Goal: Information Seeking & Learning: Check status

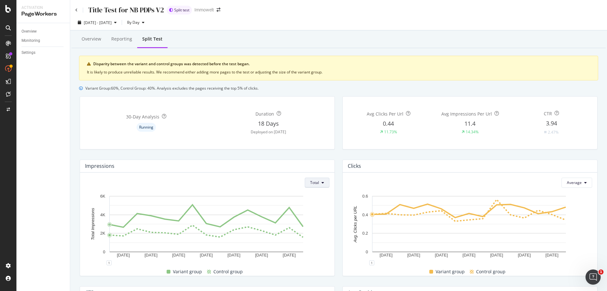
click at [317, 181] on span "Total" at bounding box center [314, 182] width 9 height 5
click at [323, 205] on div "Average" at bounding box center [315, 206] width 25 height 9
click at [585, 182] on icon at bounding box center [586, 183] width 3 height 4
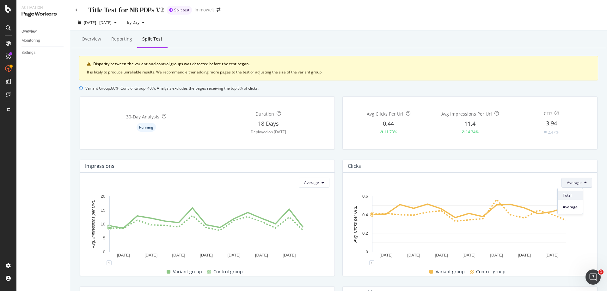
click at [577, 192] on span "Total" at bounding box center [570, 195] width 15 height 6
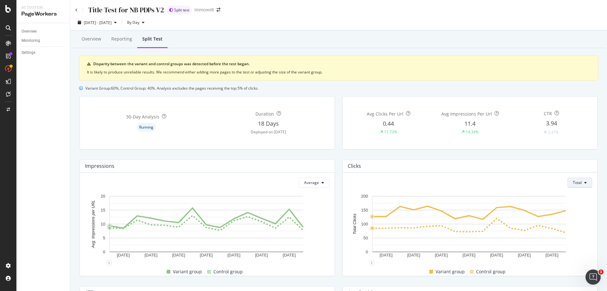
click at [573, 183] on span "Total" at bounding box center [577, 182] width 9 height 5
click at [582, 205] on span "Average" at bounding box center [576, 207] width 15 height 6
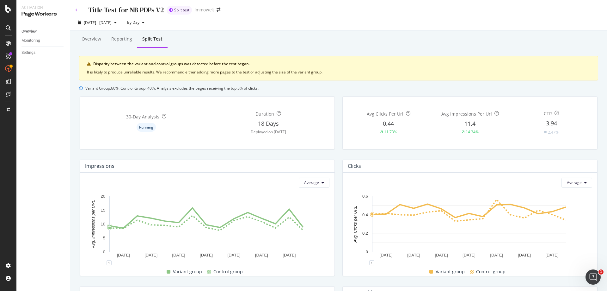
click at [75, 11] on icon at bounding box center [76, 10] width 3 height 4
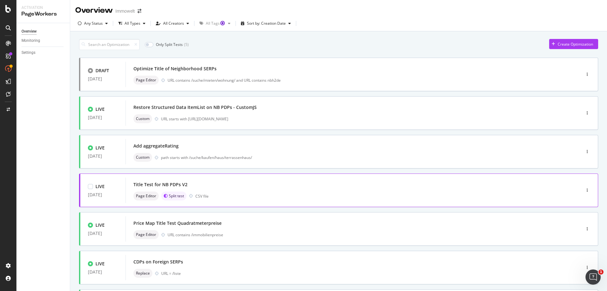
click at [300, 190] on div "Title Test for NB PDPs V2 Page Editor Split test CSV file" at bounding box center [344, 190] width 421 height 20
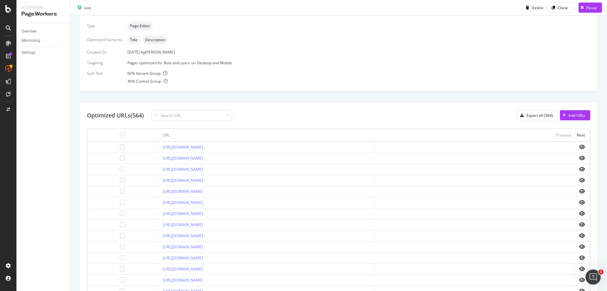
scroll to position [158, 0]
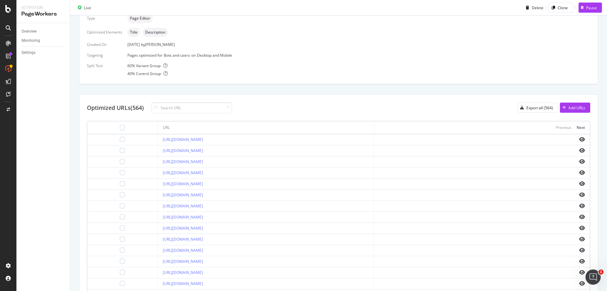
click at [580, 140] on icon "eye" at bounding box center [583, 139] width 6 height 5
click at [580, 151] on icon "eye" at bounding box center [583, 150] width 6 height 5
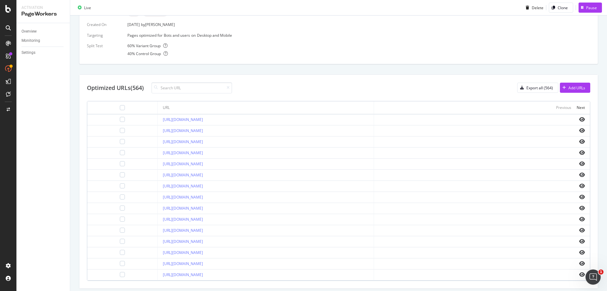
scroll to position [198, 0]
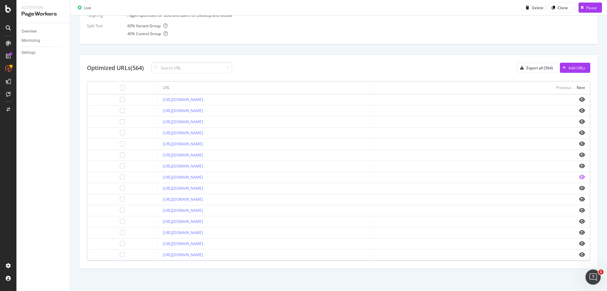
click at [580, 177] on icon "eye" at bounding box center [583, 176] width 6 height 5
click at [580, 245] on icon "eye" at bounding box center [583, 243] width 6 height 5
click at [580, 252] on icon "eye" at bounding box center [583, 254] width 6 height 5
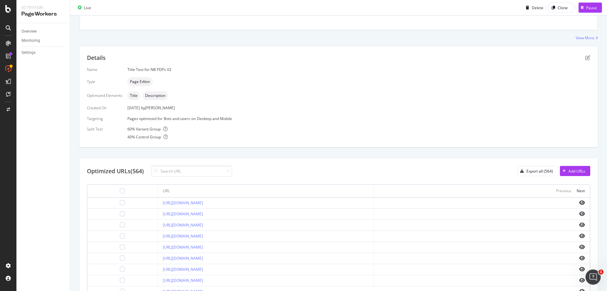
scroll to position [0, 0]
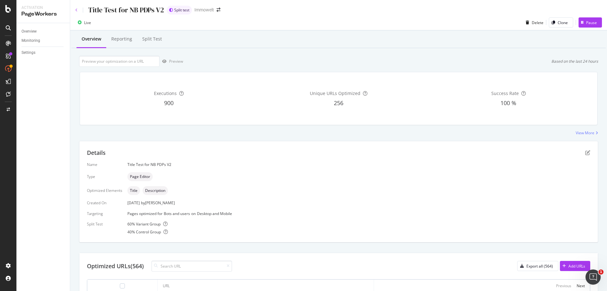
click at [76, 9] on icon at bounding box center [76, 10] width 3 height 4
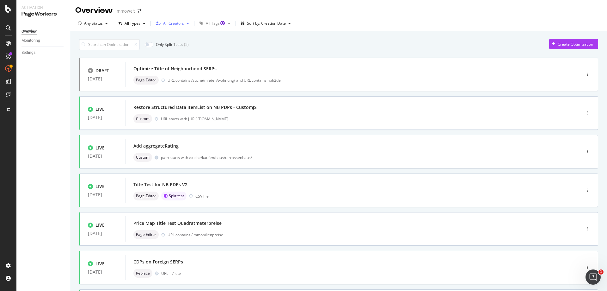
click at [180, 22] on div "All Creators" at bounding box center [173, 24] width 21 height 4
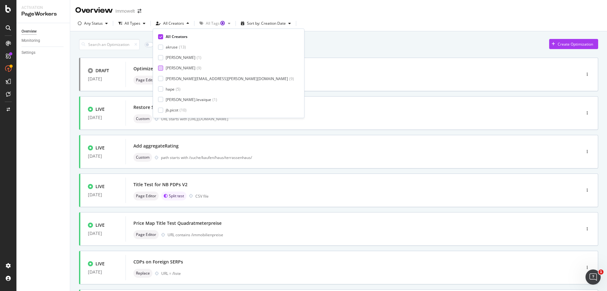
click at [178, 67] on div "axel-iwt" at bounding box center [181, 67] width 30 height 5
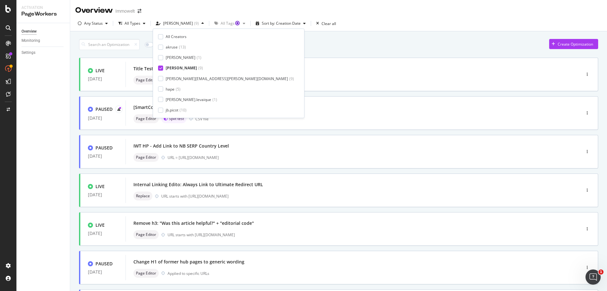
click at [313, 47] on div "Only Split Tests ( 2 ) Create Optimization" at bounding box center [338, 44] width 519 height 11
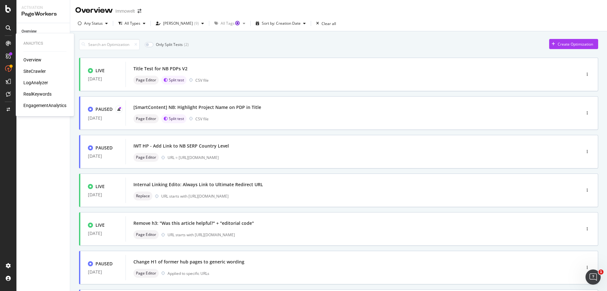
click at [39, 70] on div "SiteCrawler" at bounding box center [34, 71] width 22 height 6
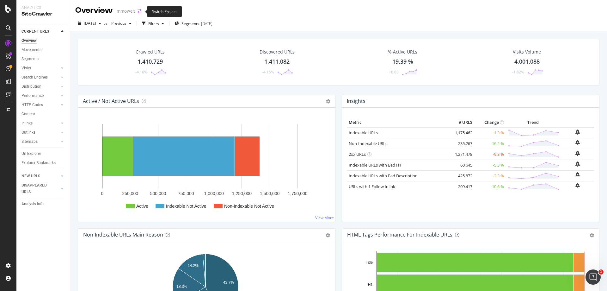
click at [140, 10] on icon "arrow-right-arrow-left" at bounding box center [140, 11] width 4 height 4
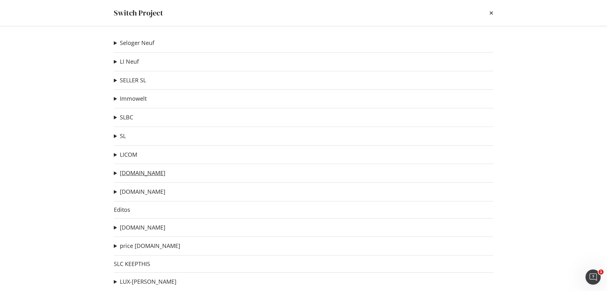
click at [142, 171] on link "[DOMAIN_NAME]" at bounding box center [143, 173] width 46 height 7
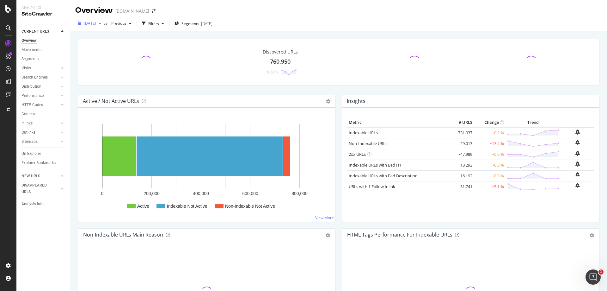
click at [104, 22] on div "button" at bounding box center [100, 24] width 8 height 4
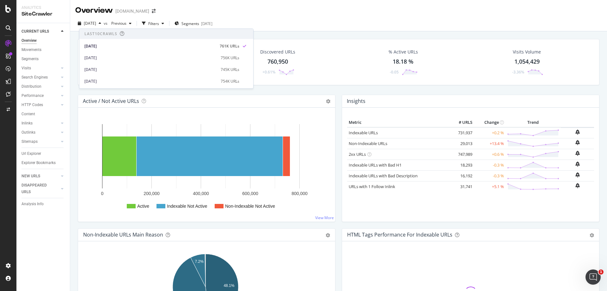
click at [301, 12] on div "Overview immonet.de" at bounding box center [338, 8] width 537 height 16
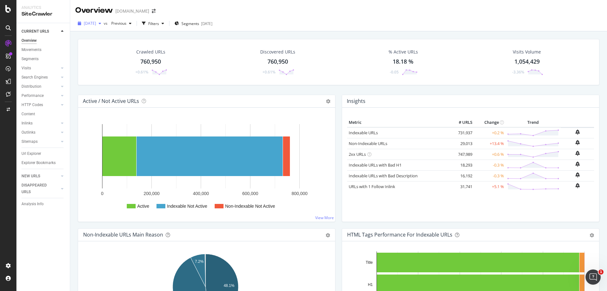
click at [104, 20] on div "2025 Sep. 12th" at bounding box center [89, 23] width 28 height 9
click at [101, 24] on icon "button" at bounding box center [100, 24] width 3 height 4
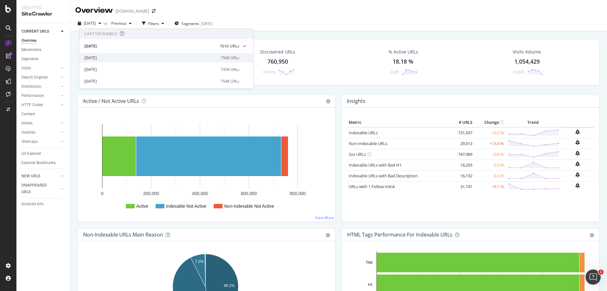
click at [106, 60] on div "[DATE]" at bounding box center [150, 58] width 133 height 6
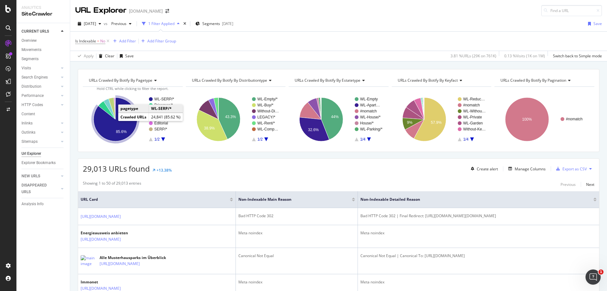
click at [116, 126] on icon "A chart." at bounding box center [116, 119] width 44 height 44
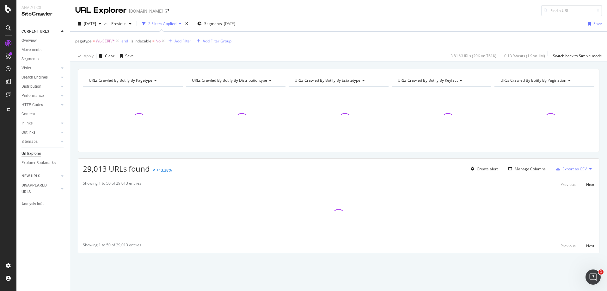
click at [565, 79] on span "URLs Crawled By Botify By pagination" at bounding box center [534, 80] width 66 height 5
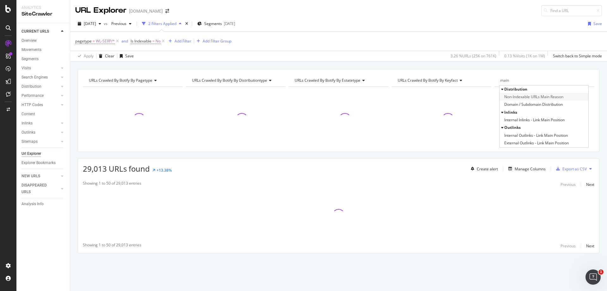
type input "main"
click at [554, 98] on span "Non-Indexable URLs Main Reason" at bounding box center [534, 97] width 59 height 6
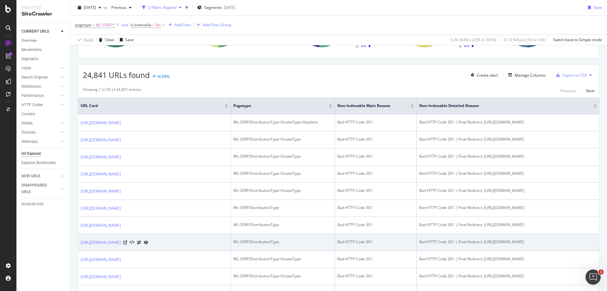
scroll to position [190, 0]
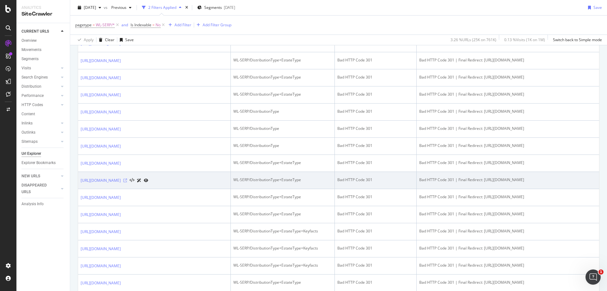
click at [127, 182] on icon at bounding box center [125, 180] width 4 height 4
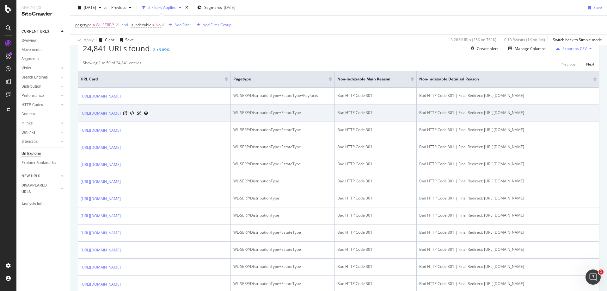
scroll to position [0, 0]
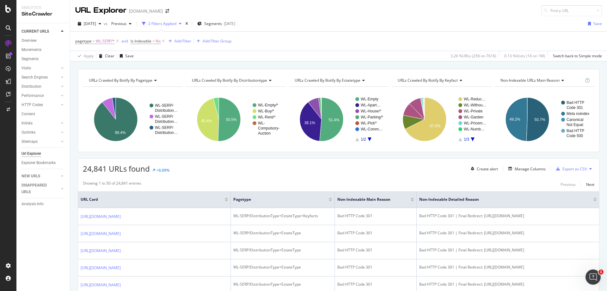
click at [453, 81] on span "URLs Crawled By Botify By keyfact" at bounding box center [428, 80] width 60 height 5
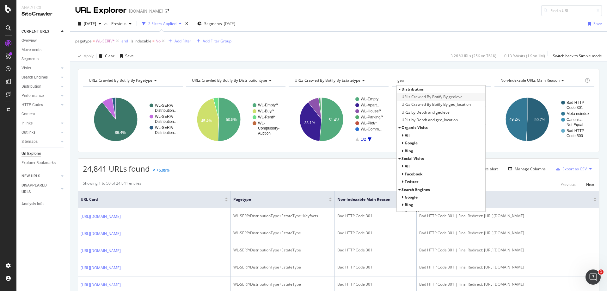
type input "geo"
click at [443, 95] on span "URLs Crawled By Botify By geolevel" at bounding box center [433, 97] width 62 height 6
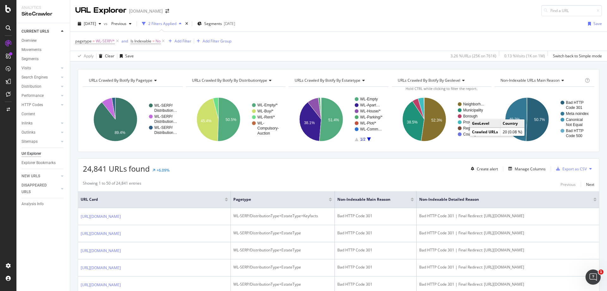
click at [465, 134] on text "Country" at bounding box center [469, 134] width 13 height 4
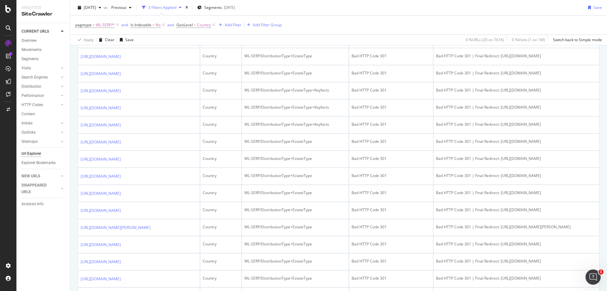
scroll to position [191, 0]
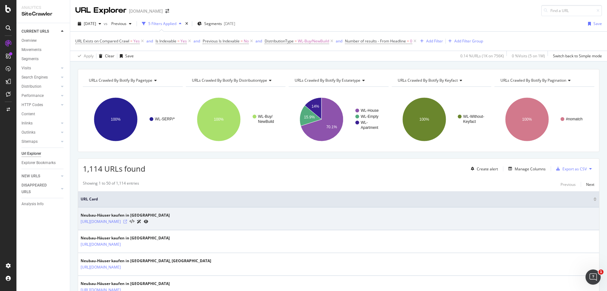
click at [127, 221] on icon at bounding box center [125, 222] width 4 height 4
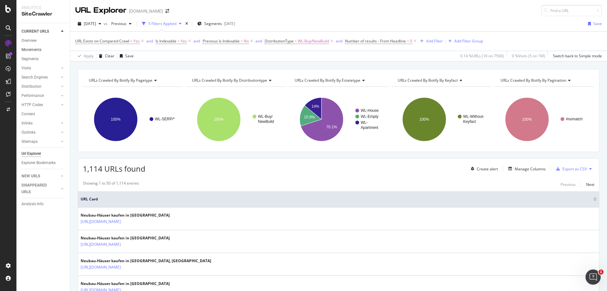
click at [41, 50] on link "Movements" at bounding box center [44, 50] width 44 height 7
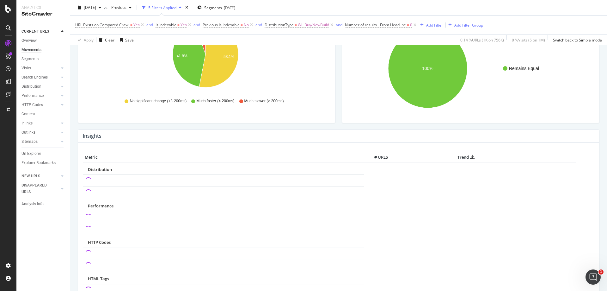
scroll to position [221, 0]
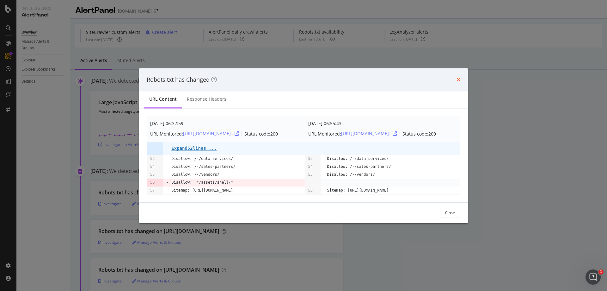
click at [460, 77] on icon "times" at bounding box center [459, 79] width 4 height 5
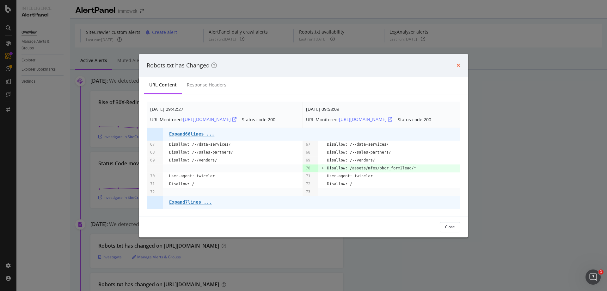
click at [459, 63] on icon "times" at bounding box center [459, 65] width 4 height 5
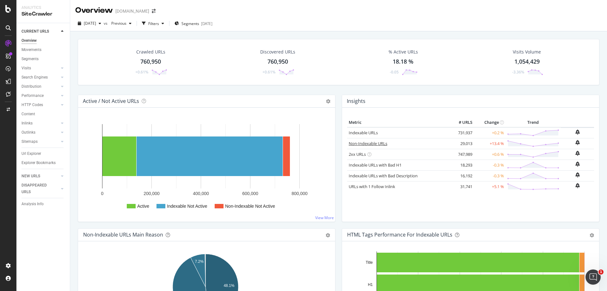
click at [367, 144] on link "Non-Indexable URLs" at bounding box center [368, 143] width 39 height 6
click at [63, 87] on icon at bounding box center [62, 86] width 3 height 4
click at [30, 103] on div "Segments" at bounding box center [32, 105] width 17 height 7
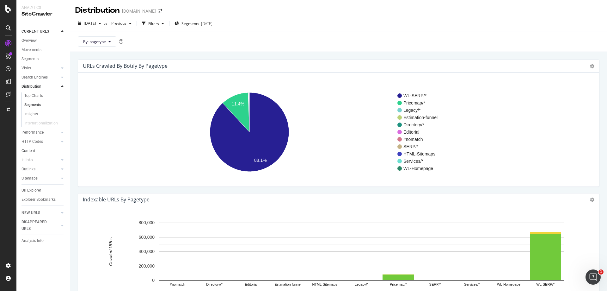
click at [35, 150] on link "Content" at bounding box center [44, 150] width 44 height 7
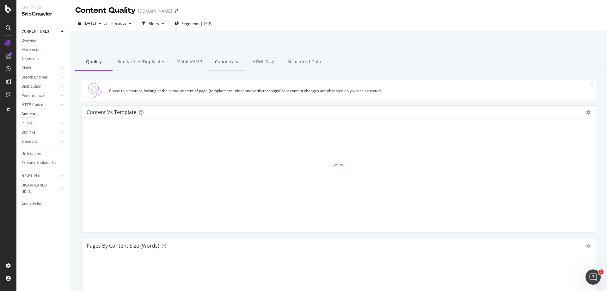
click at [216, 63] on div "Canonicals" at bounding box center [226, 61] width 37 height 17
click at [262, 62] on div "HTML Tags" at bounding box center [263, 61] width 37 height 17
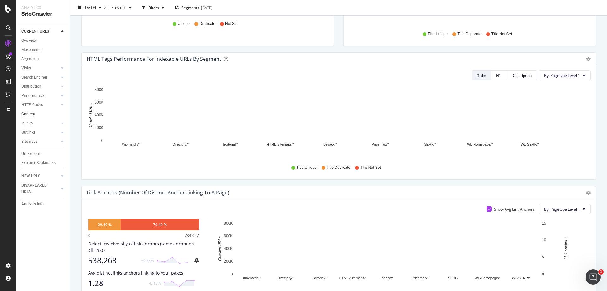
scroll to position [186, 0]
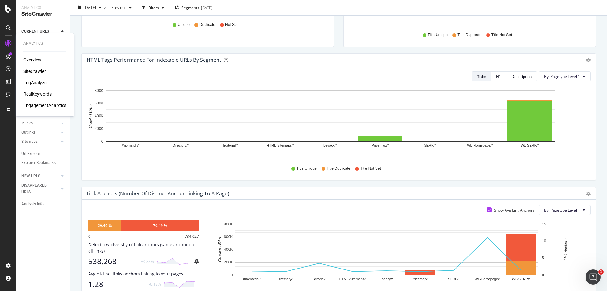
click at [40, 82] on div "LogAnalyzer" at bounding box center [35, 82] width 25 height 6
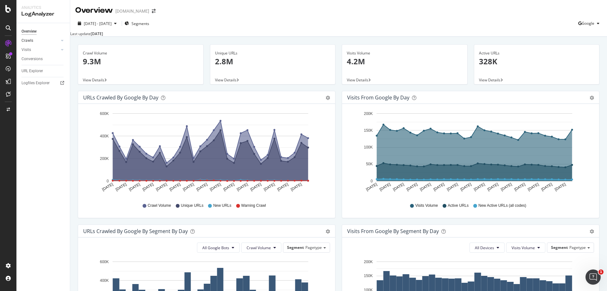
click at [52, 41] on link "Crawls" at bounding box center [41, 40] width 38 height 7
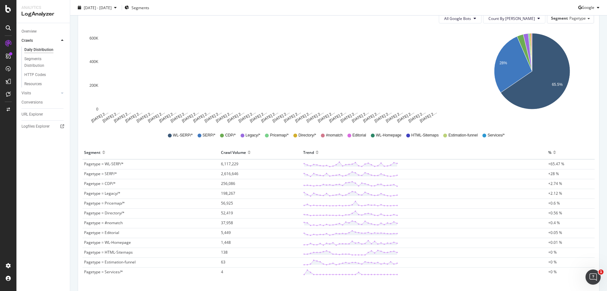
scroll to position [95, 0]
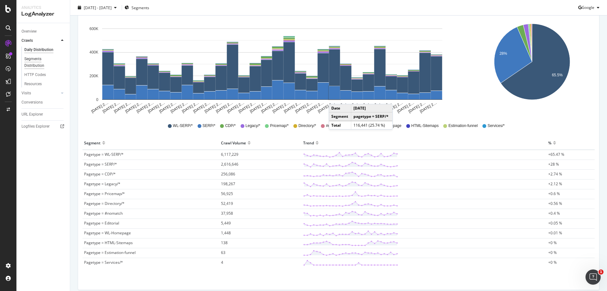
click at [40, 67] on div "Segments Distribution" at bounding box center [41, 62] width 35 height 13
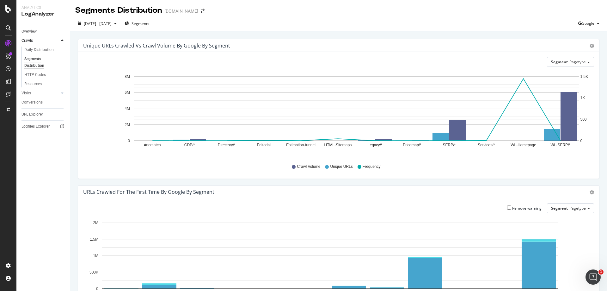
click at [39, 45] on div "Crawls" at bounding box center [46, 40] width 48 height 9
click at [39, 48] on div "Daily Distribution" at bounding box center [38, 50] width 29 height 7
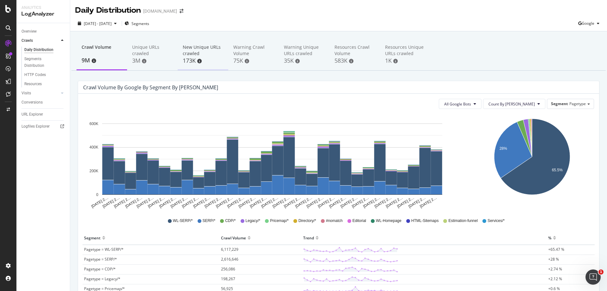
click at [207, 50] on div "New Unique URLs crawled" at bounding box center [203, 50] width 40 height 13
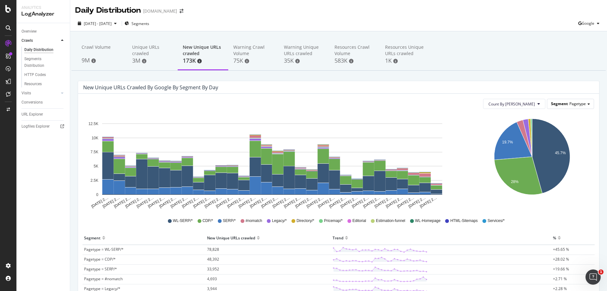
click at [581, 104] on span "Pagetype" at bounding box center [578, 103] width 16 height 5
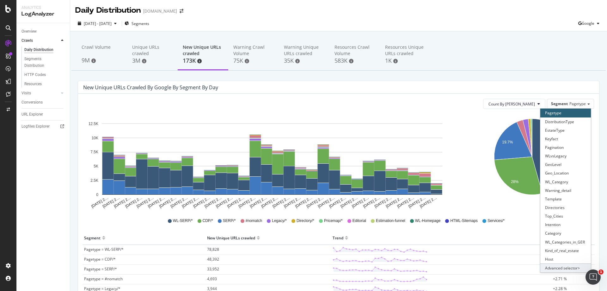
click at [563, 268] on div "Advanced selector >" at bounding box center [566, 267] width 51 height 9
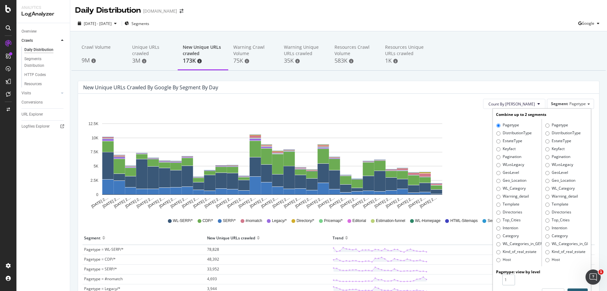
click at [506, 285] on input "1" at bounding box center [509, 279] width 13 height 11
type input "2"
click at [506, 279] on input "2" at bounding box center [509, 279] width 13 height 11
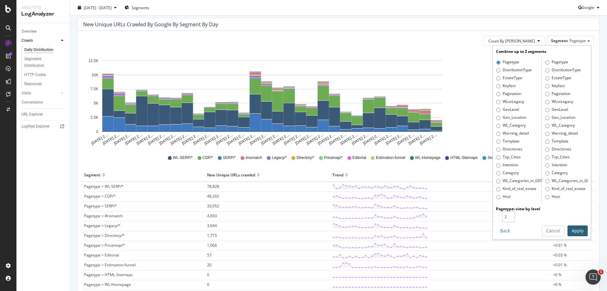
scroll to position [63, 0]
click at [575, 228] on button "Apply" at bounding box center [578, 230] width 20 height 11
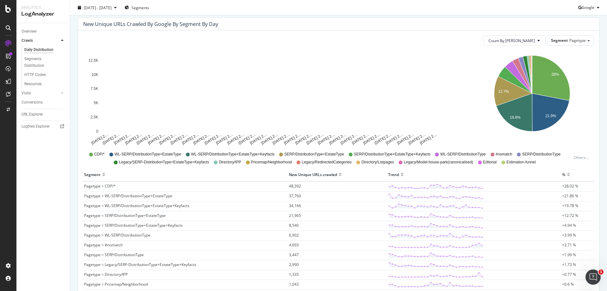
scroll to position [95, 0]
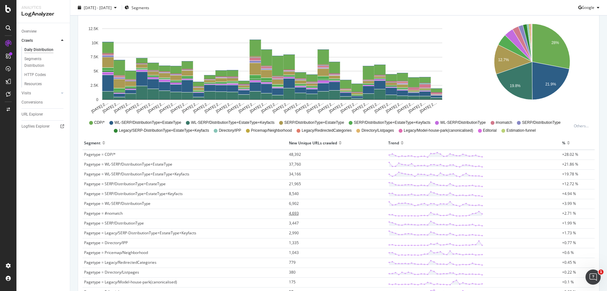
click at [294, 213] on span "4,693" at bounding box center [294, 212] width 10 height 5
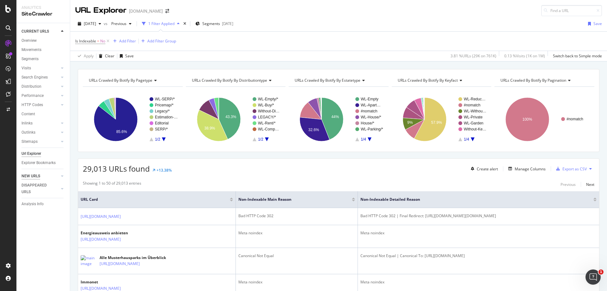
click at [39, 176] on div "NEW URLS" at bounding box center [31, 176] width 19 height 7
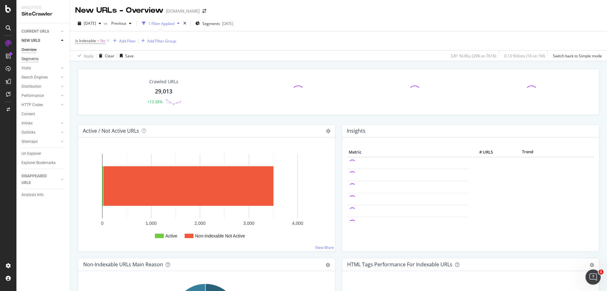
click at [30, 60] on div "Segments" at bounding box center [30, 59] width 17 height 7
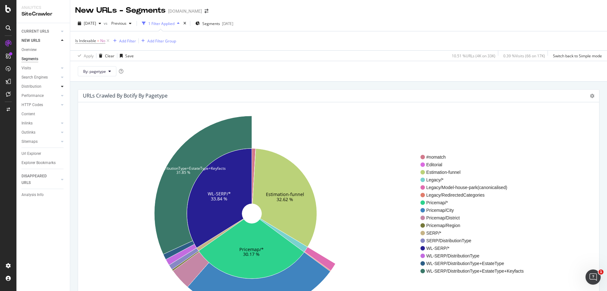
click at [62, 85] on icon at bounding box center [62, 86] width 3 height 4
click at [38, 104] on div "Segments" at bounding box center [32, 105] width 17 height 7
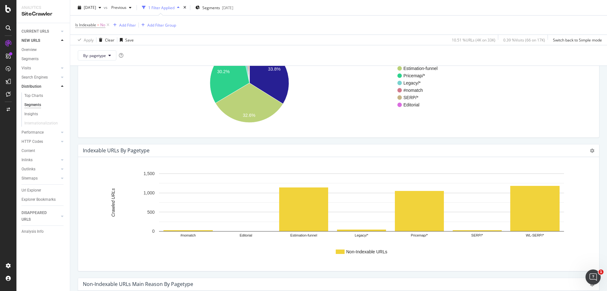
scroll to position [95, 0]
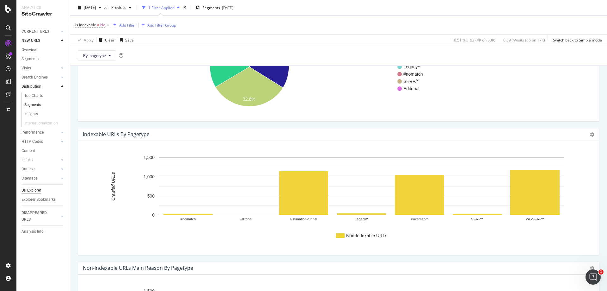
click at [36, 190] on div "Url Explorer" at bounding box center [32, 190] width 20 height 7
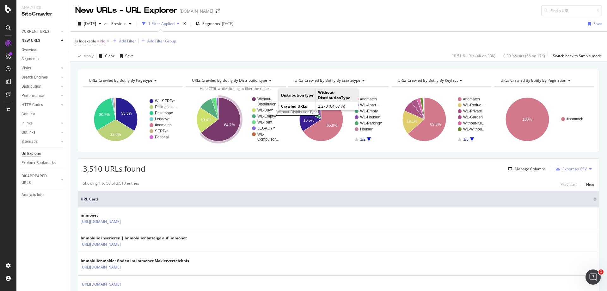
click at [268, 102] on rect "A chart." at bounding box center [269, 101] width 23 height 9
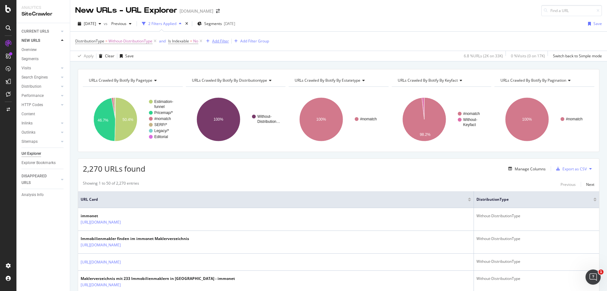
click at [224, 43] on div "Add Filter" at bounding box center [220, 40] width 17 height 5
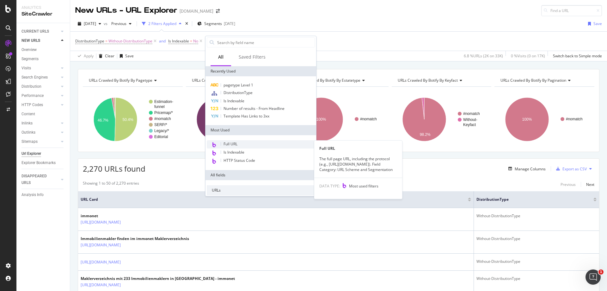
click at [230, 144] on span "Full URL" at bounding box center [231, 143] width 14 height 5
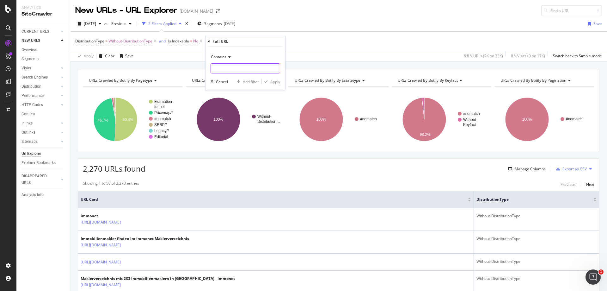
click at [242, 66] on input "text" at bounding box center [245, 68] width 69 height 10
type input "clas"
type input "deposit"
click at [273, 84] on div "Apply" at bounding box center [275, 81] width 10 height 5
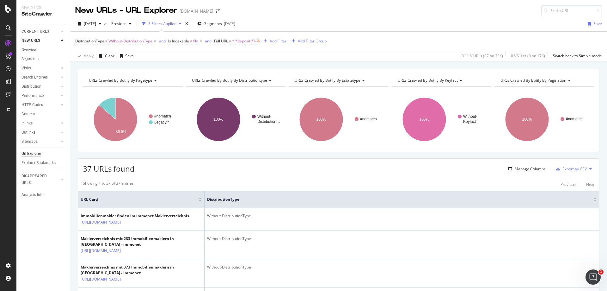
click at [260, 41] on icon at bounding box center [258, 41] width 5 height 6
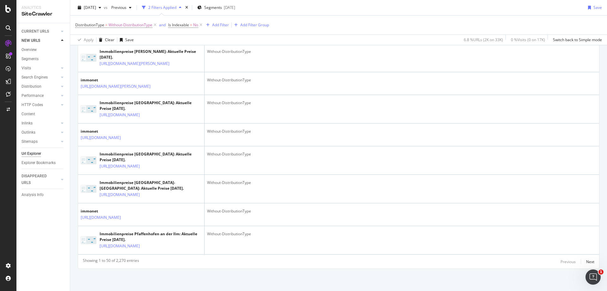
scroll to position [1772, 0]
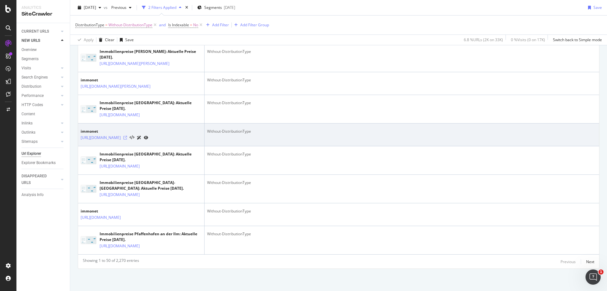
click at [127, 140] on icon at bounding box center [125, 138] width 4 height 4
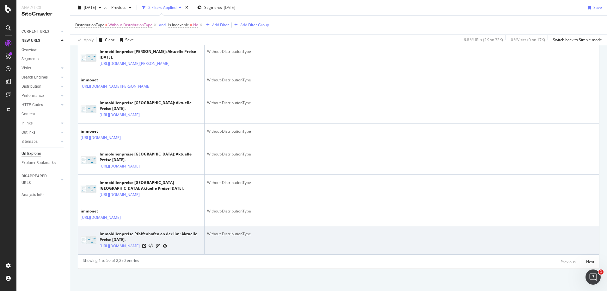
scroll to position [1925, 0]
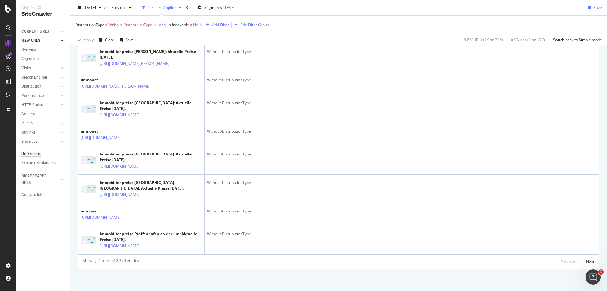
click at [591, 263] on div "Showing 1 to 50 of 2,270 entries Previous Next" at bounding box center [338, 262] width 521 height 8
click at [589, 263] on div "Next" at bounding box center [591, 261] width 8 height 5
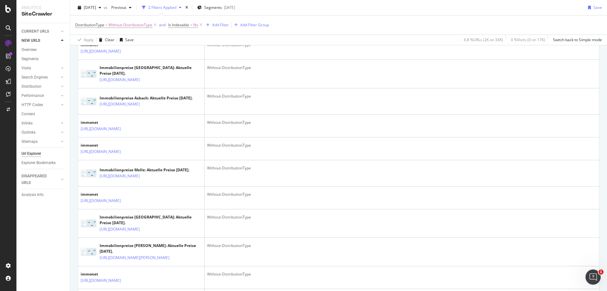
scroll to position [1012, 0]
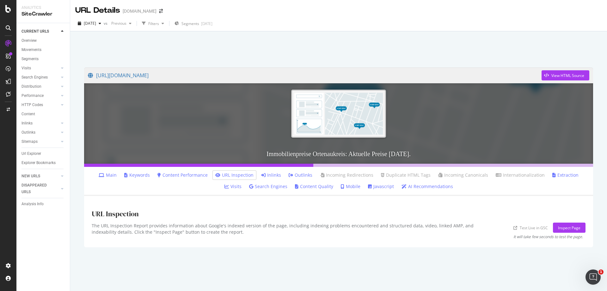
click at [261, 177] on link "Inlinks" at bounding box center [271, 175] width 20 height 6
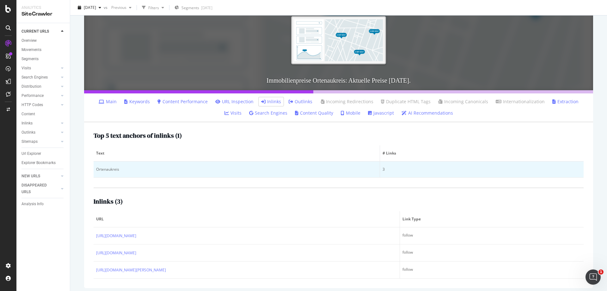
scroll to position [77, 0]
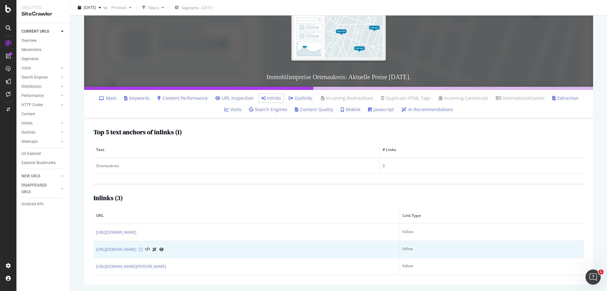
click at [143, 250] on icon at bounding box center [141, 249] width 4 height 4
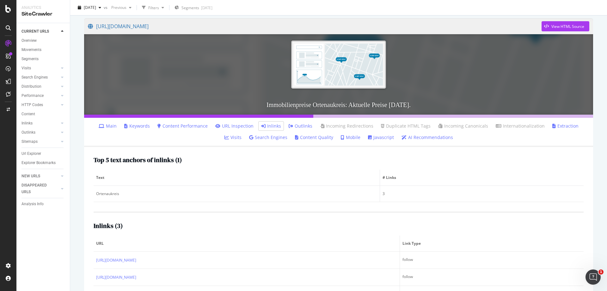
scroll to position [0, 0]
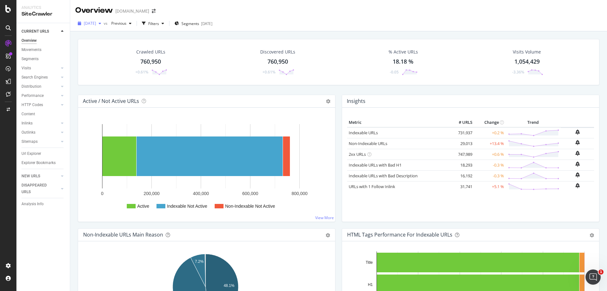
click at [96, 23] on span "[DATE]" at bounding box center [90, 23] width 12 height 5
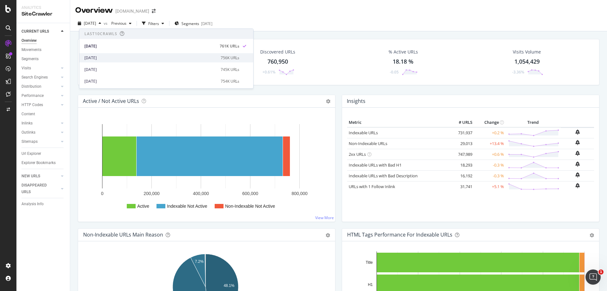
click at [106, 59] on div "[DATE]" at bounding box center [150, 58] width 133 height 6
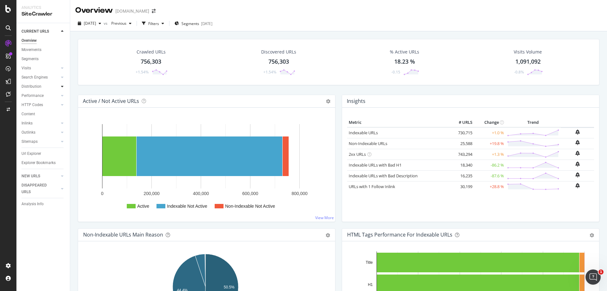
click at [63, 86] on icon at bounding box center [62, 86] width 3 height 4
click at [37, 105] on div "Segments" at bounding box center [32, 105] width 17 height 7
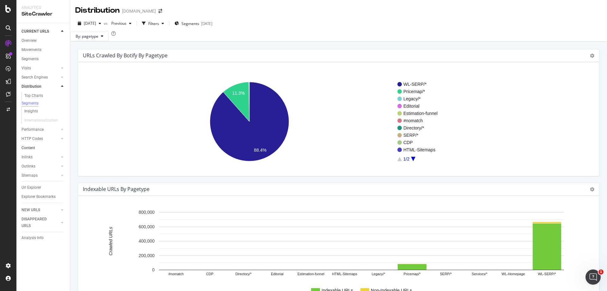
click at [36, 151] on link "Content" at bounding box center [44, 148] width 44 height 7
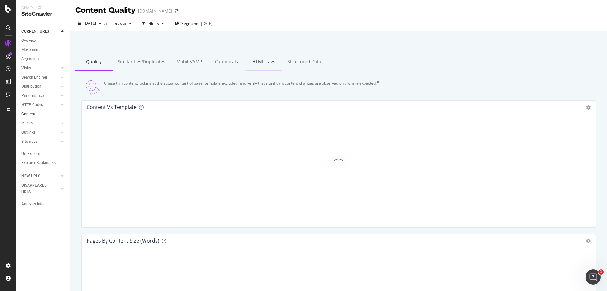
click at [251, 60] on div "HTML Tags" at bounding box center [263, 61] width 37 height 17
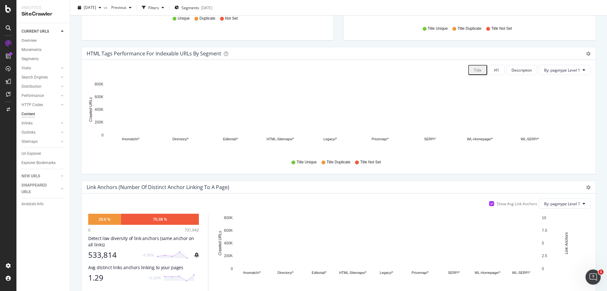
scroll to position [186, 0]
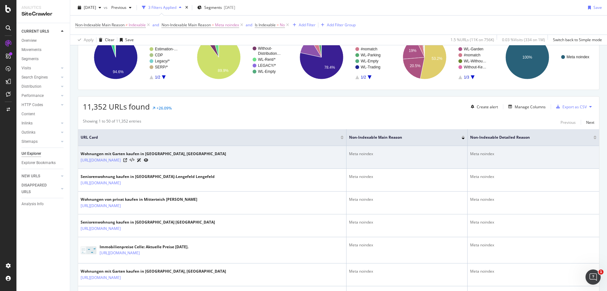
scroll to position [63, 0]
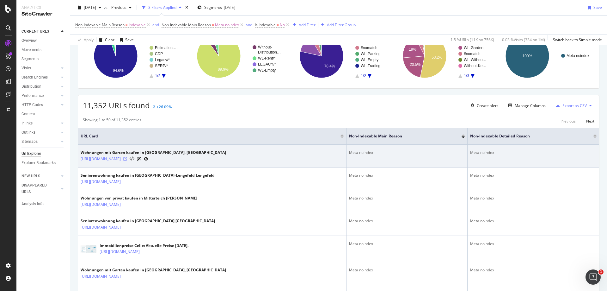
click at [127, 159] on icon at bounding box center [125, 159] width 4 height 4
